Goal: Task Accomplishment & Management: Use online tool/utility

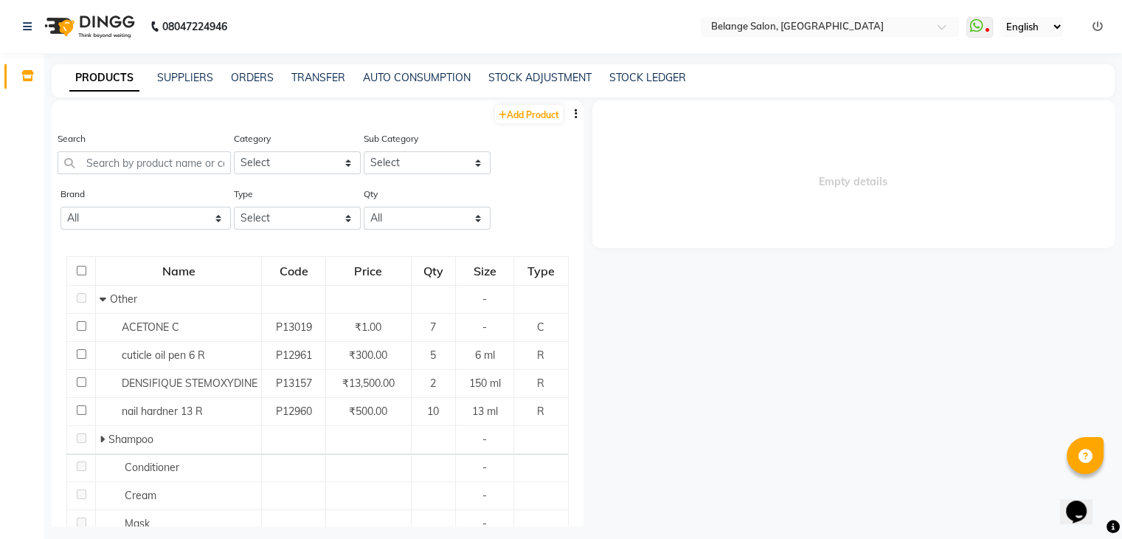
click at [575, 111] on icon "button" at bounding box center [576, 113] width 3 height 10
click at [533, 98] on div "IMPORT" at bounding box center [518, 105] width 48 height 18
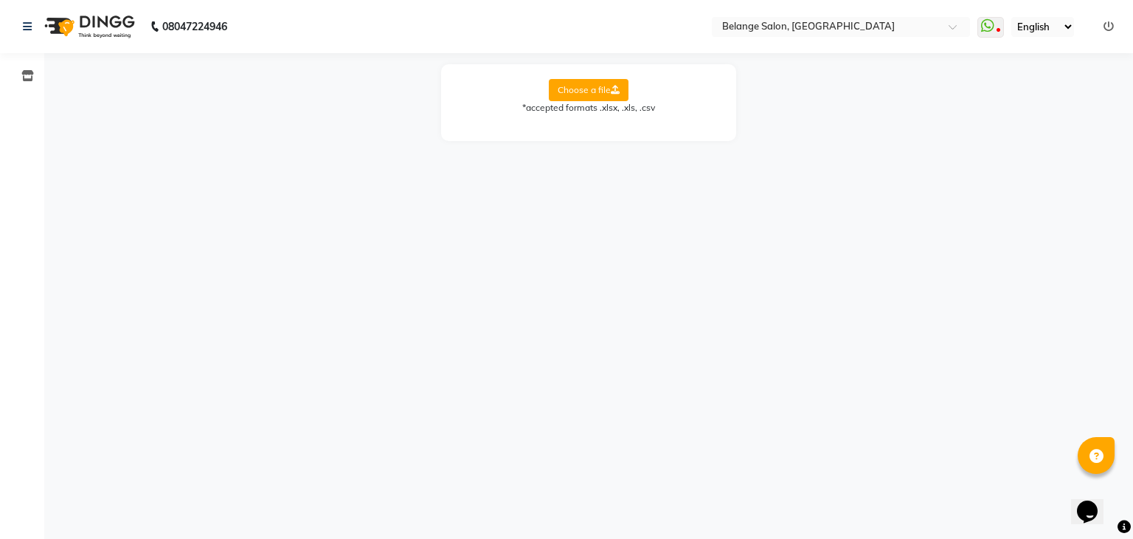
click at [567, 86] on label "Choose a file" at bounding box center [589, 90] width 80 height 22
click at [0, 0] on input "Choose a file" at bounding box center [0, 0] width 0 height 0
click at [617, 136] on select "Select Sheet Sheet1" at bounding box center [655, 137] width 111 height 23
select select "Sheet1"
click at [600, 126] on select "Select Sheet Sheet1" at bounding box center [655, 137] width 111 height 23
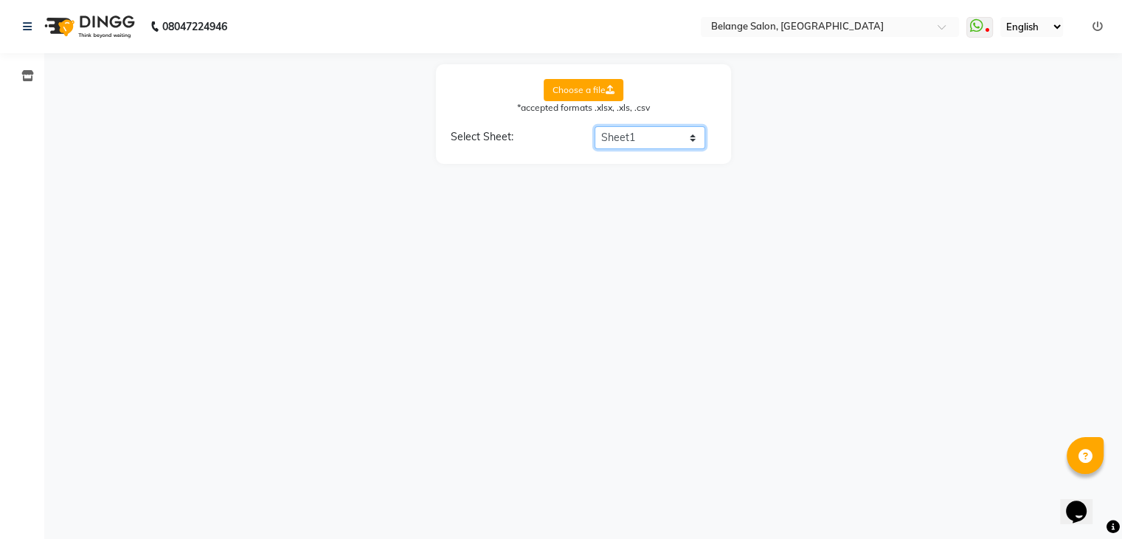
select select "product name"
select select "product code"
select select "product category"
select select "product sub-category"
select select "quantity"
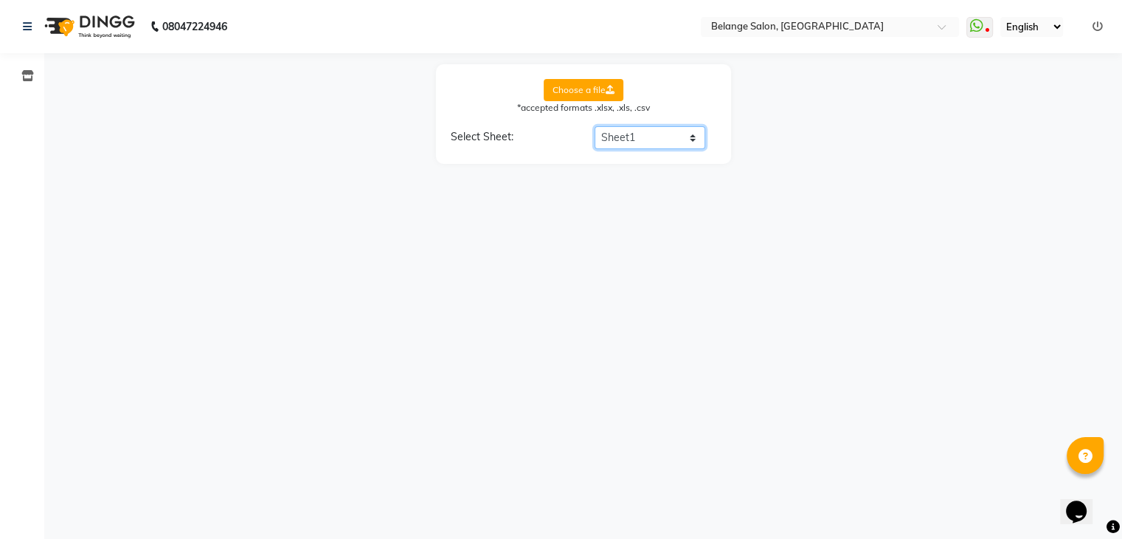
select select "price"
select select "cost"
select select "tax group"
select select "tax inclusive"
select select "size"
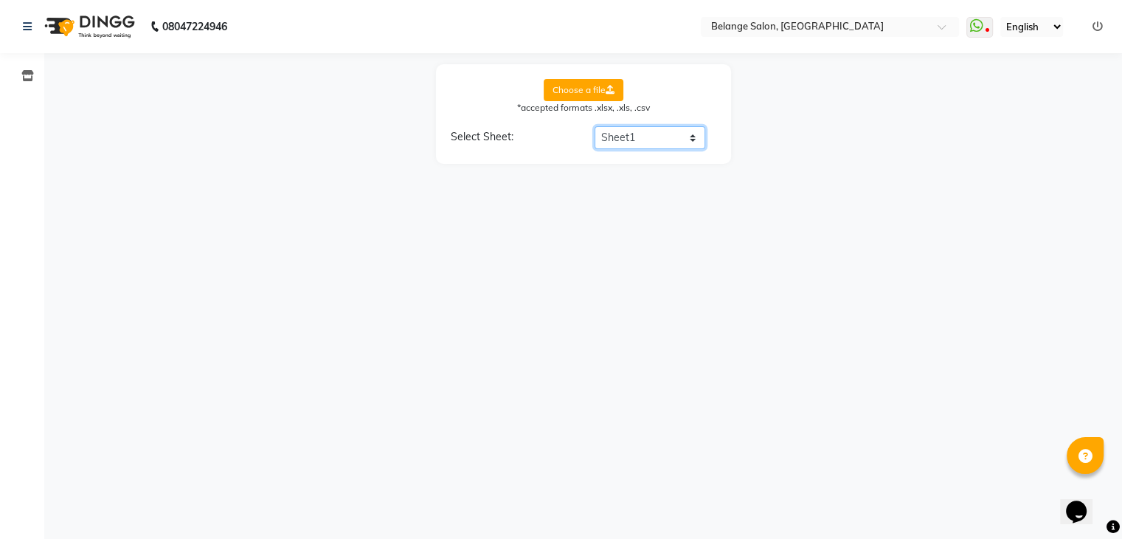
select select "unit"
select select "sku"
select select "brand"
select select "sac code"
select select "description"
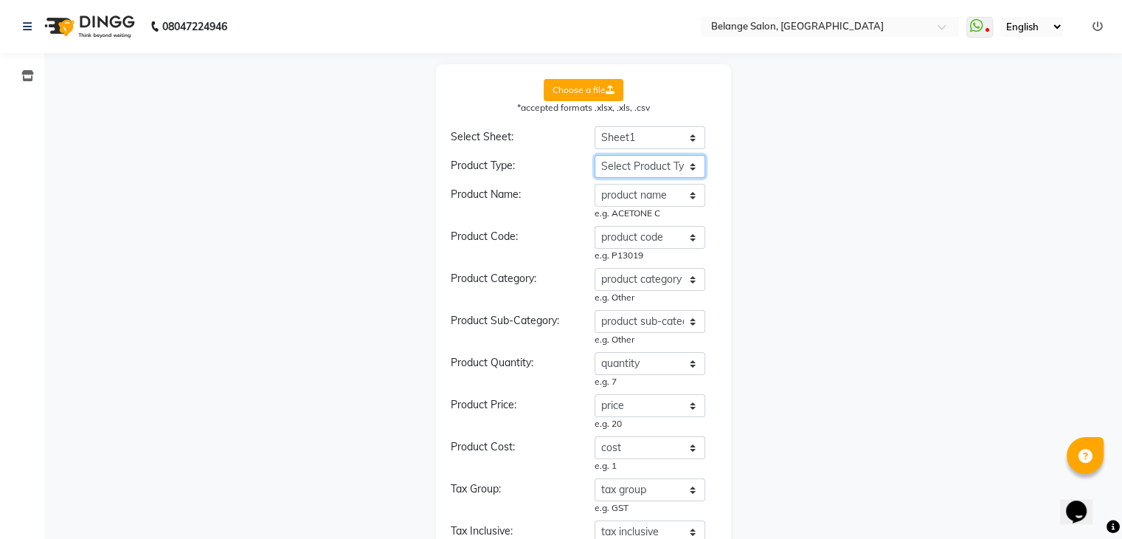
click at [617, 168] on select "Select Product Type product name product code product category product sub-cate…" at bounding box center [650, 166] width 111 height 23
select select "type"
click at [595, 155] on select "Select Product Type product name product code product category product sub-cate…" at bounding box center [650, 166] width 111 height 23
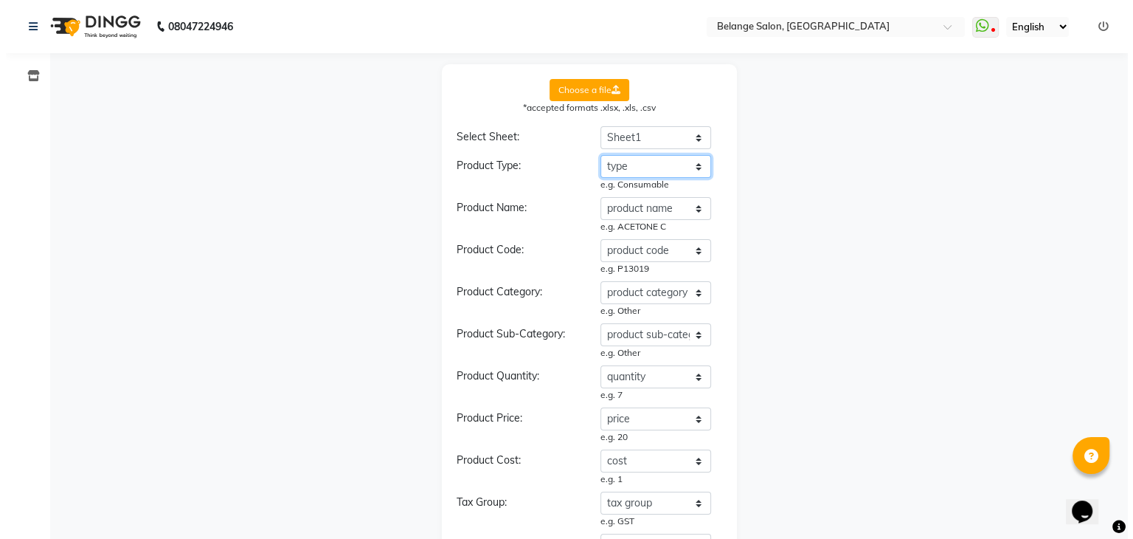
scroll to position [474, 0]
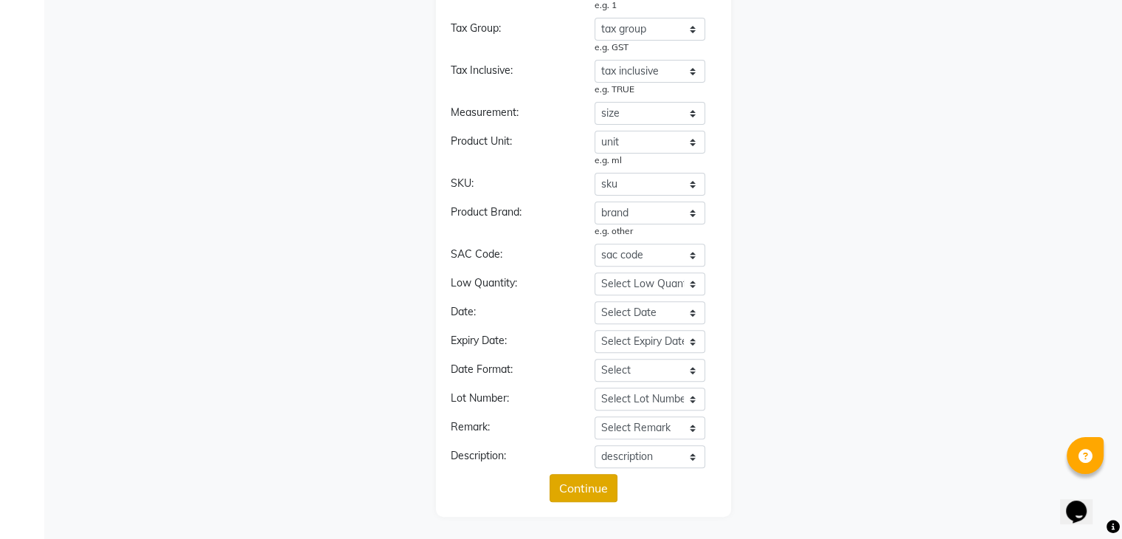
click at [581, 488] on button "Continue" at bounding box center [584, 488] width 68 height 28
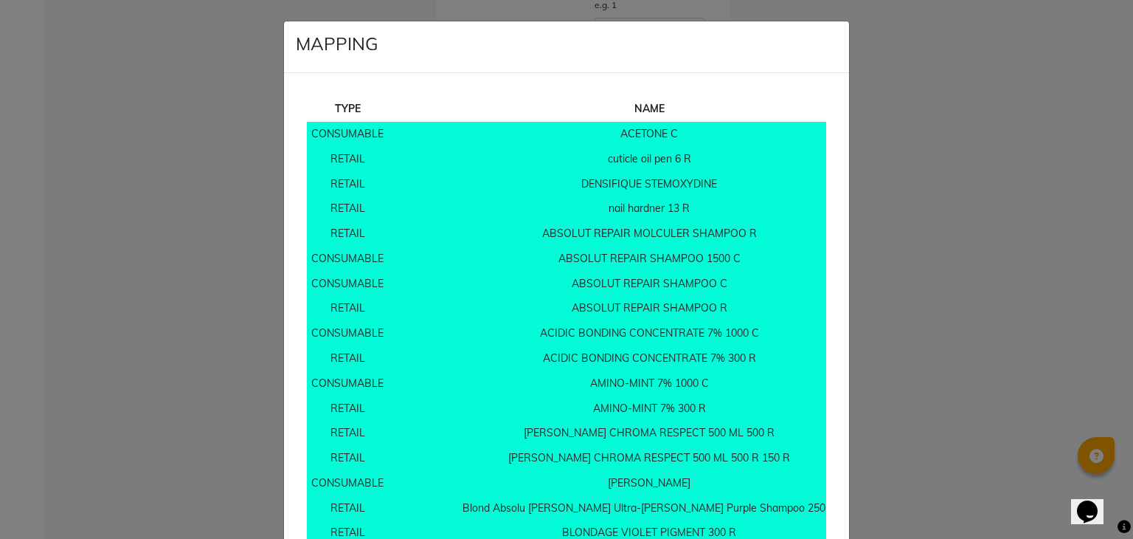
scroll to position [11840, 0]
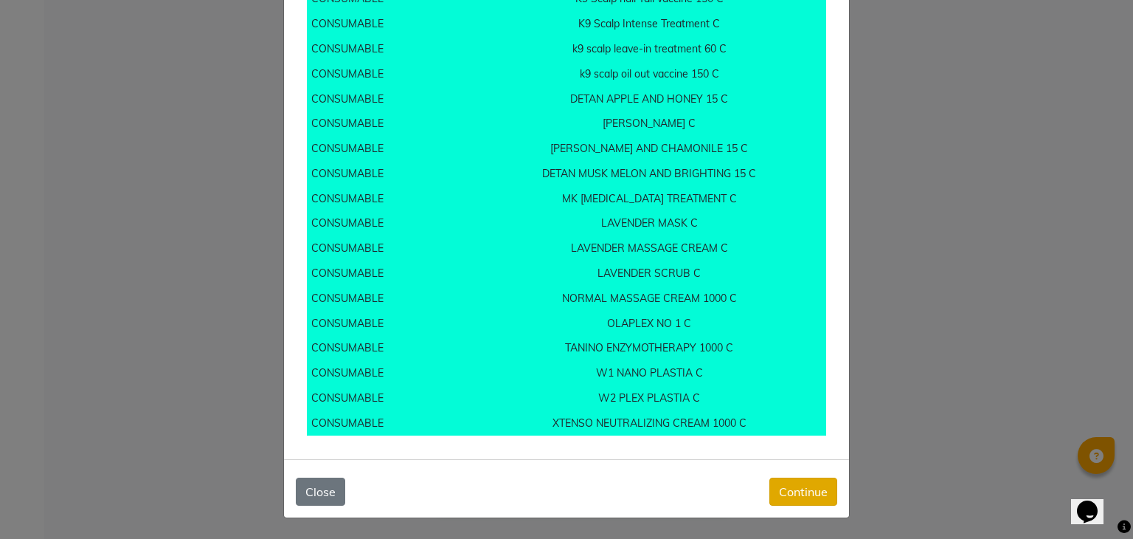
click at [809, 500] on button "Continue" at bounding box center [803, 491] width 68 height 28
click at [803, 484] on button "Continue" at bounding box center [803, 491] width 68 height 28
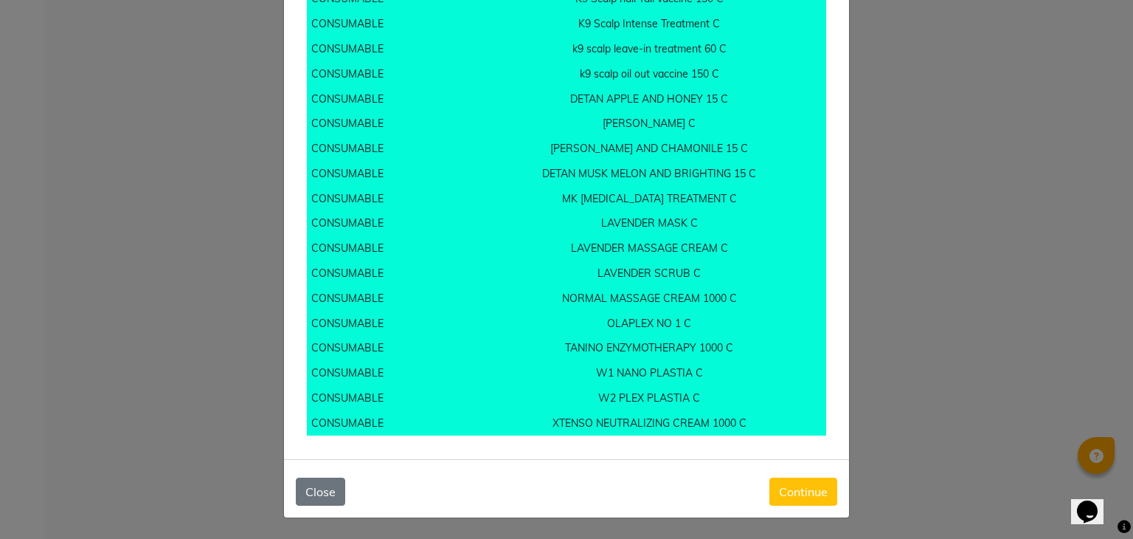
click at [803, 484] on button "Continue" at bounding box center [803, 491] width 68 height 28
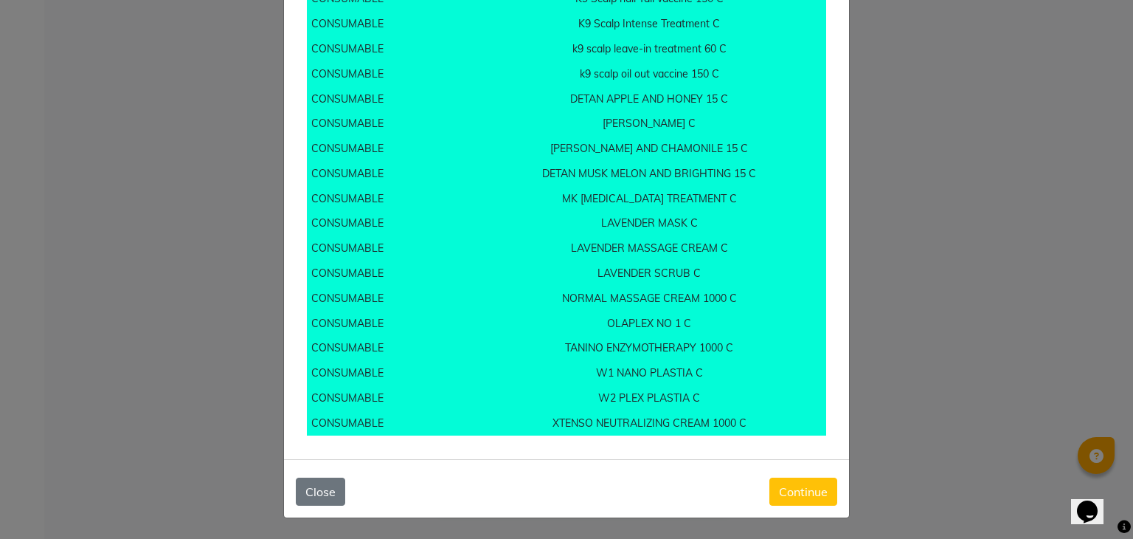
click at [803, 484] on button "Continue" at bounding box center [803, 491] width 68 height 28
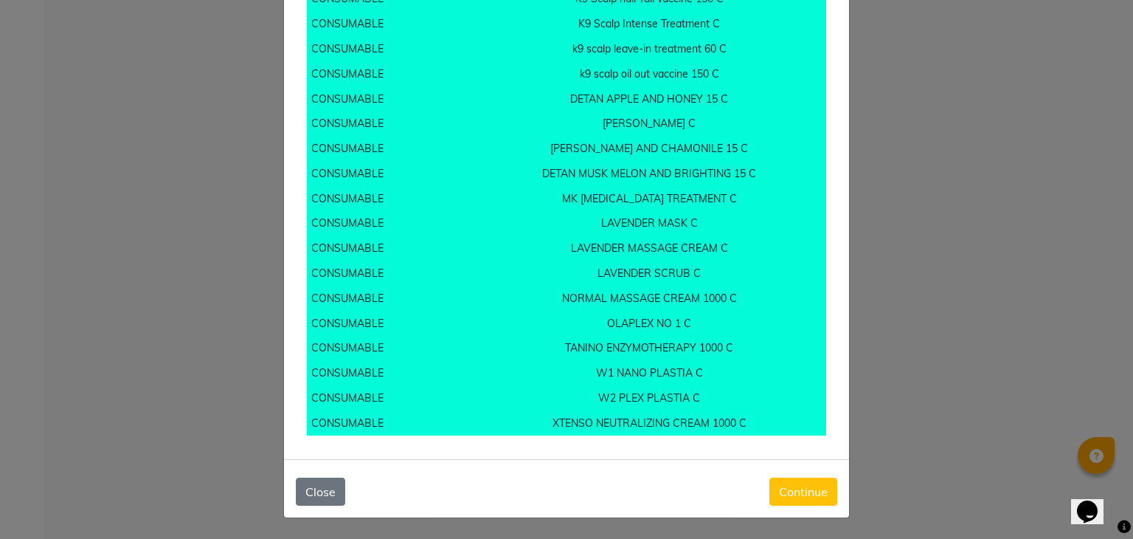
click at [316, 492] on button "Close" at bounding box center [320, 491] width 49 height 28
click at [1026, 267] on ngb-modal-window "MAPPING TYPE NAME STATUS QUANTITY PRICE CONSUMABLE ACETONE C Existing 7 20 RETA…" at bounding box center [566, 269] width 1133 height 539
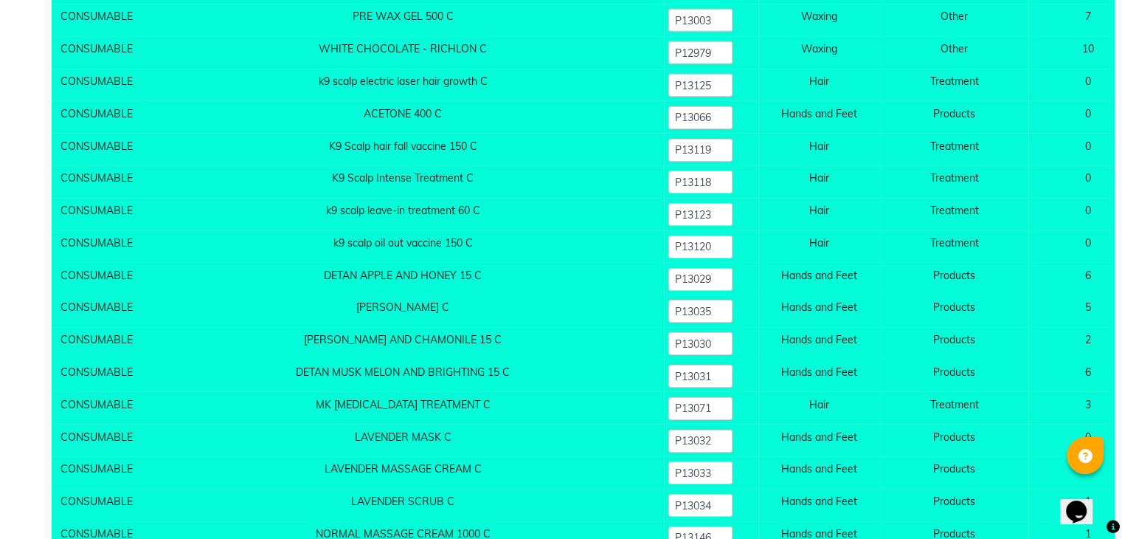
scroll to position [16304, 0]
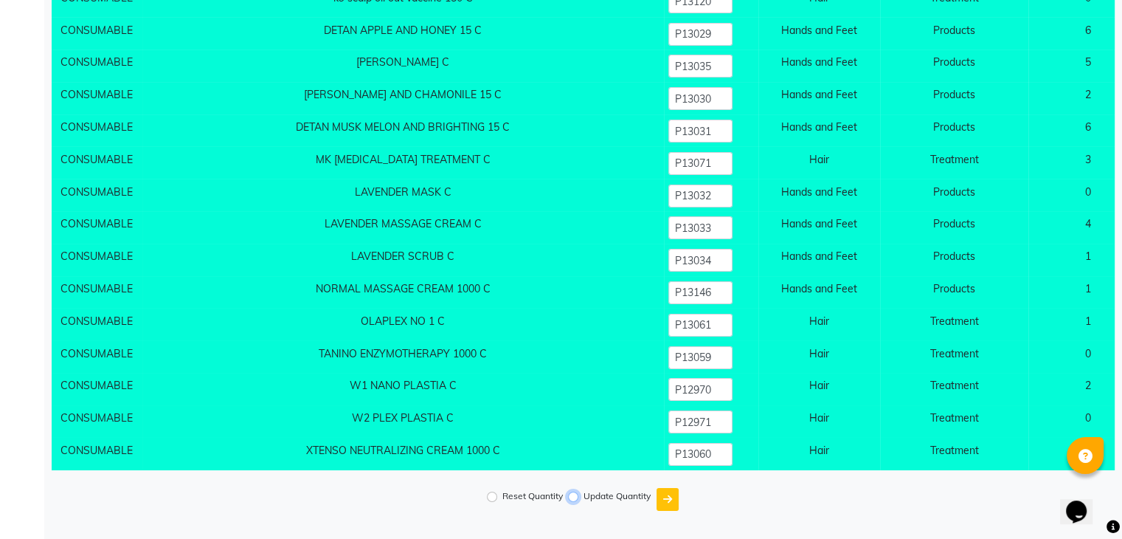
click at [572, 492] on input "Update Quantity" at bounding box center [573, 496] width 10 height 10
radio input "true"
click at [667, 494] on icon "submit" at bounding box center [667, 499] width 9 height 10
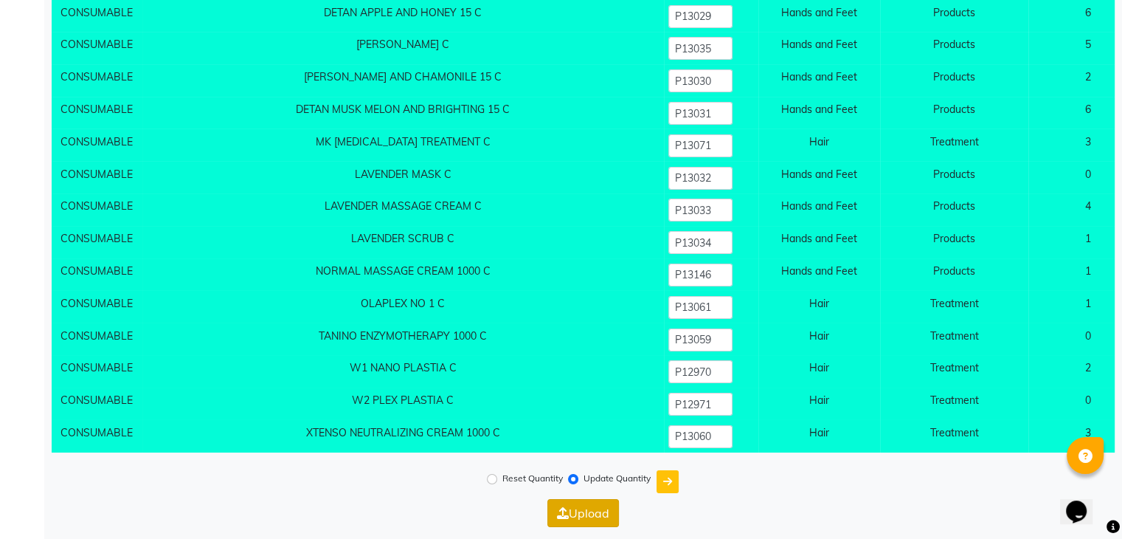
click at [575, 525] on button "Upload" at bounding box center [583, 513] width 72 height 28
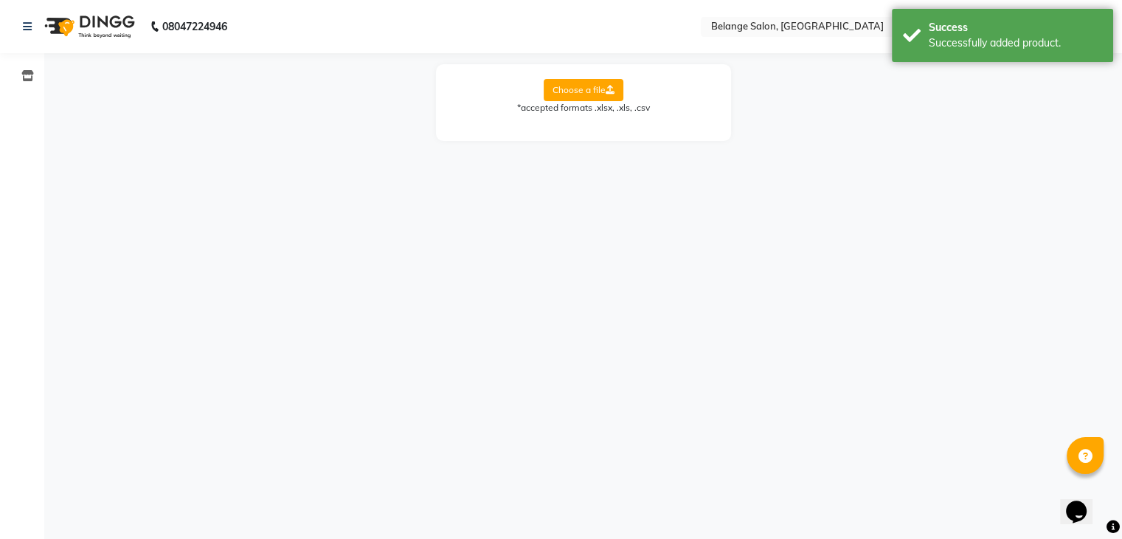
scroll to position [0, 0]
click at [30, 77] on icon at bounding box center [27, 75] width 13 height 11
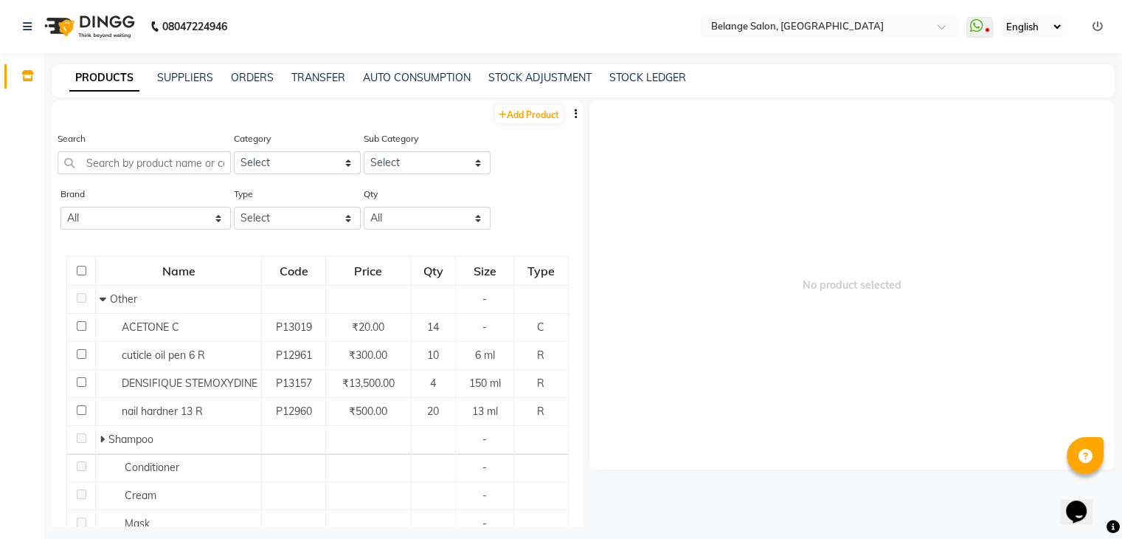
click at [595, 246] on span "No product selected" at bounding box center [852, 284] width 526 height 369
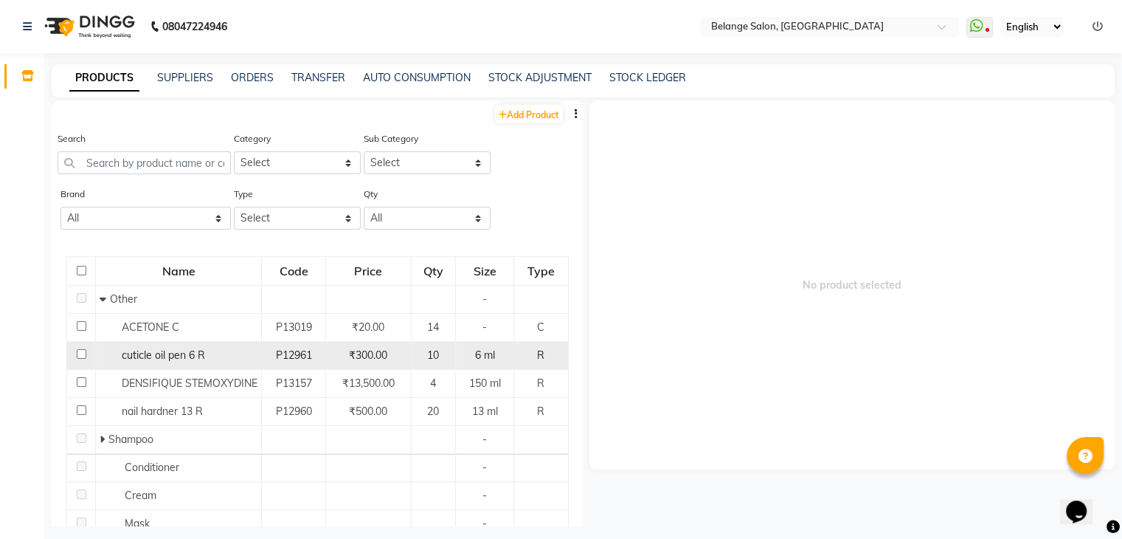
click at [513, 370] on td "R" at bounding box center [540, 356] width 55 height 28
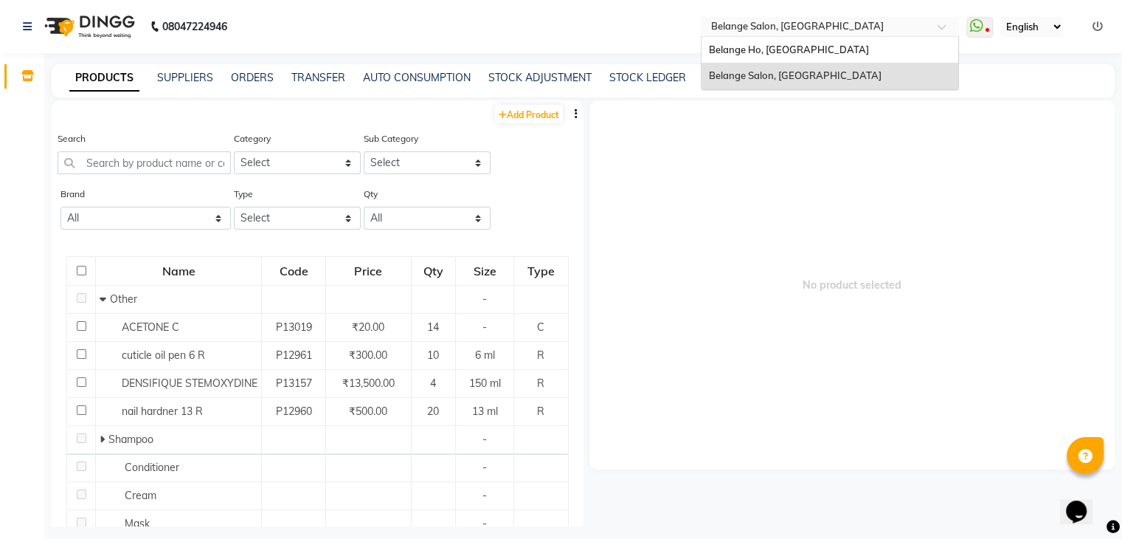
click at [729, 32] on input "text" at bounding box center [815, 28] width 214 height 15
click at [728, 39] on div "Belange Ho, [GEOGRAPHIC_DATA]" at bounding box center [830, 50] width 257 height 27
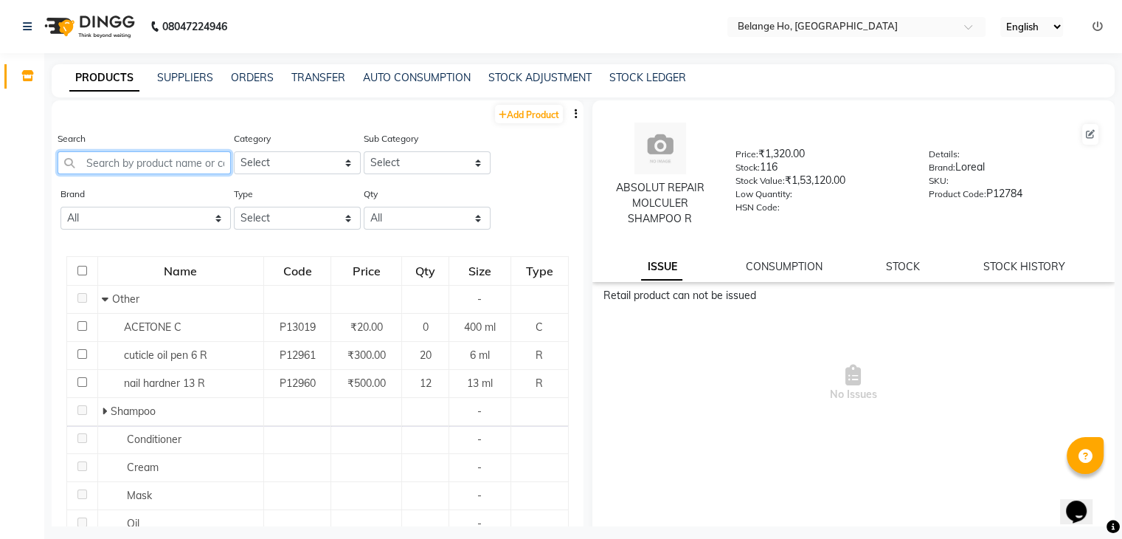
click at [201, 167] on input "text" at bounding box center [144, 162] width 173 height 23
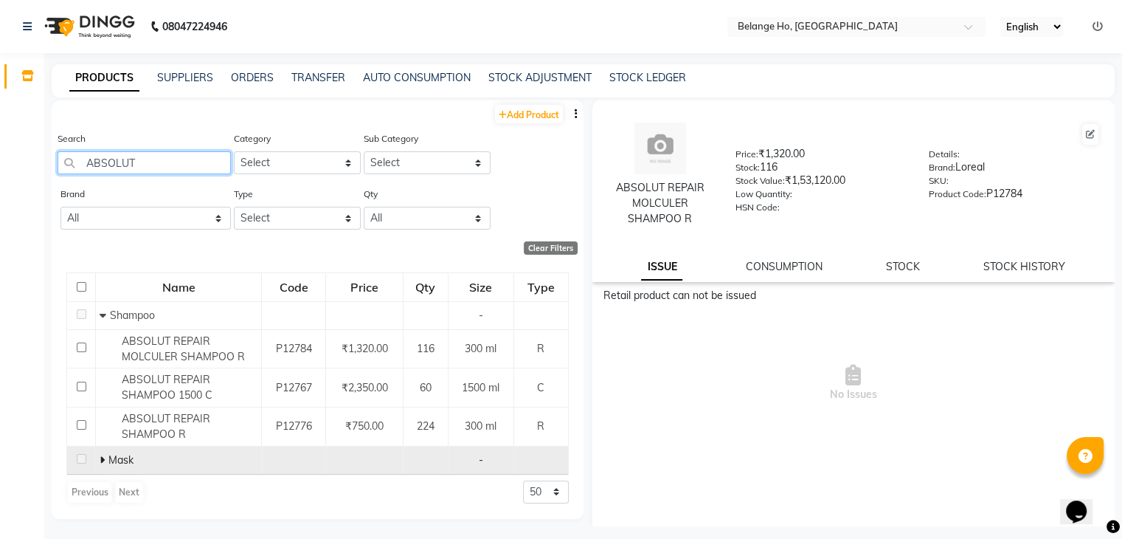
type input "ABSOLUT"
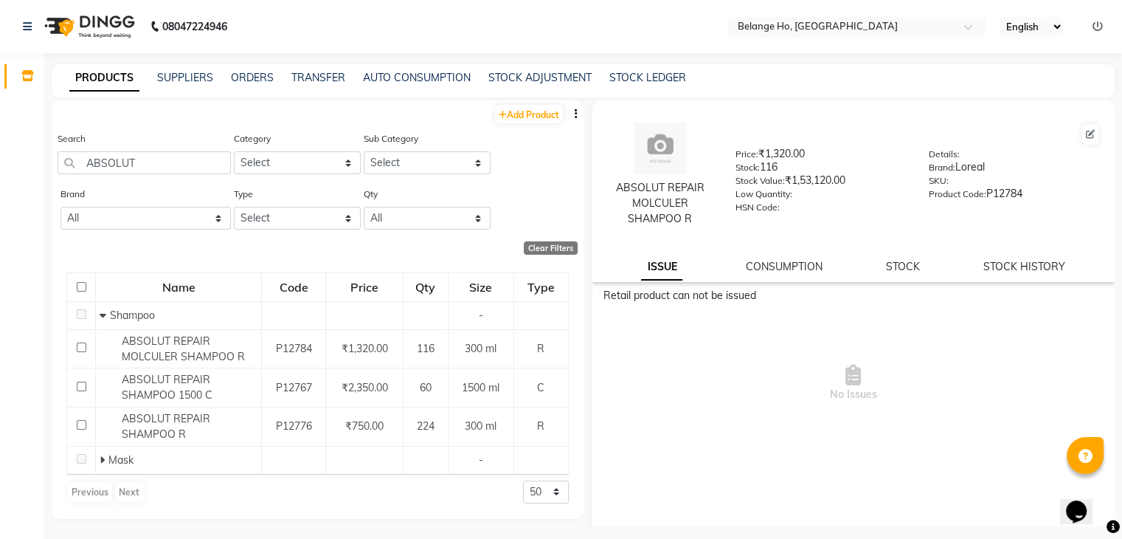
click at [1093, 23] on icon at bounding box center [1098, 26] width 10 height 10
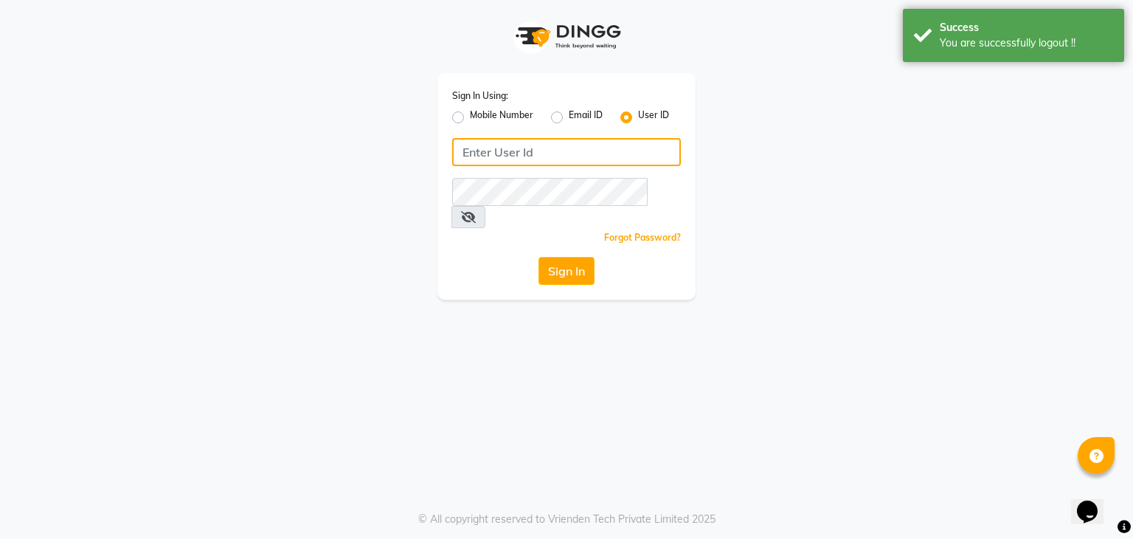
type input "9137273597"
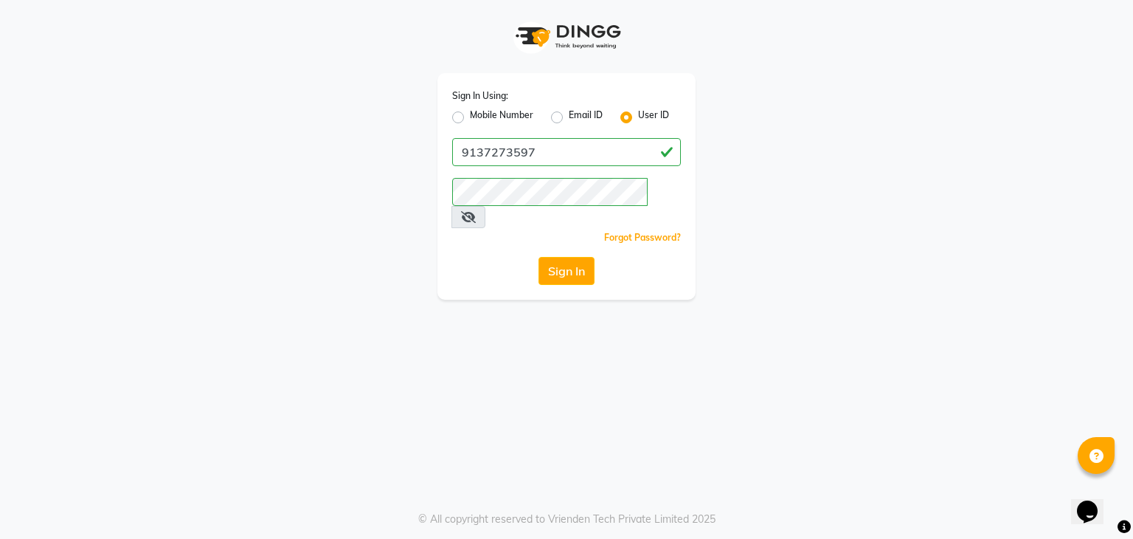
click at [946, 216] on div "Sign In Using: Mobile Number Email ID User ID 9137273597 Remember me Forgot Pas…" at bounding box center [566, 150] width 841 height 300
